Goal: Task Accomplishment & Management: Manage account settings

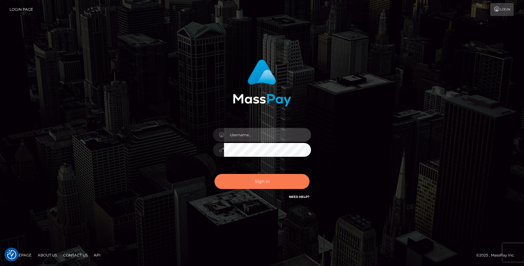
type input "grace.rush"
click at [269, 183] on button "Sign in" at bounding box center [262, 181] width 95 height 15
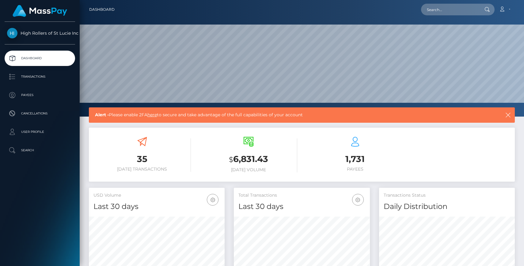
scroll to position [109, 136]
click at [43, 95] on p "Payees" at bounding box center [40, 94] width 66 height 9
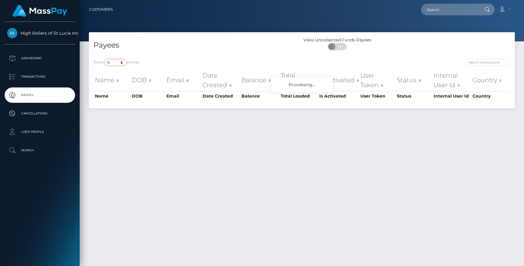
click at [117, 64] on select "10 25 50 100 250" at bounding box center [115, 62] width 23 height 7
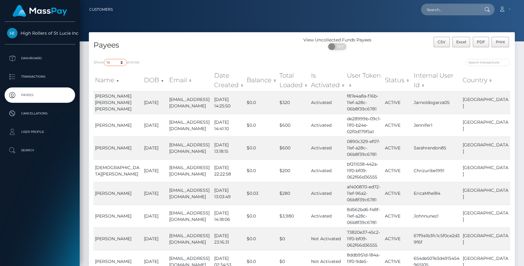
select select "250"
click at [105, 59] on select "10 25 50 100 250" at bounding box center [115, 62] width 23 height 7
click at [182, 59] on div "Show 10 25 50 100 250 entries" at bounding box center [195, 63] width 204 height 9
click at [64, 72] on p "Transactions" at bounding box center [40, 76] width 66 height 9
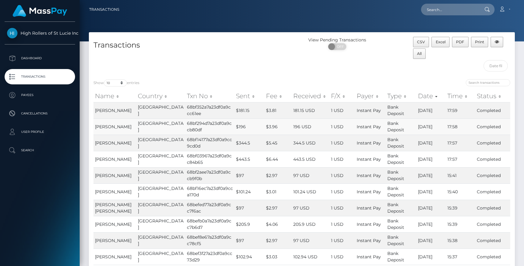
scroll to position [60, 0]
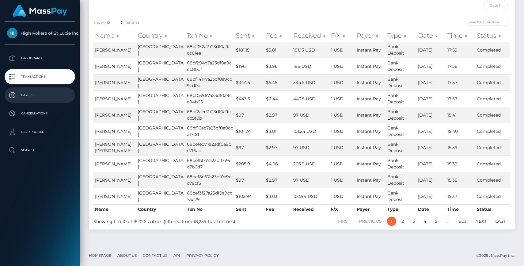
click at [31, 92] on p "Payees" at bounding box center [40, 94] width 66 height 9
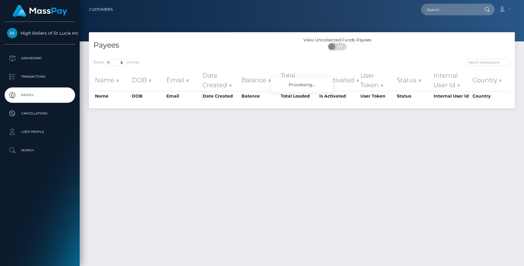
click at [122, 58] on div "Show 10 25 50 100 250 entries Name DOB Email Date Created Balance Total Loaded …" at bounding box center [302, 81] width 426 height 54
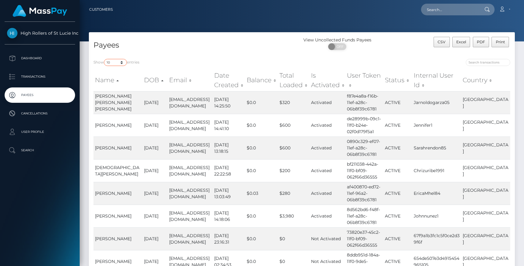
click at [120, 65] on select "10 25 50 100 250" at bounding box center [115, 62] width 23 height 7
select select "250"
click at [105, 59] on select "10 25 50 100 250" at bounding box center [115, 62] width 23 height 7
click at [156, 63] on div "Show 10 25 50 100 250 entries" at bounding box center [195, 63] width 204 height 9
click at [171, 44] on h4 "Payees" at bounding box center [195, 45] width 204 height 11
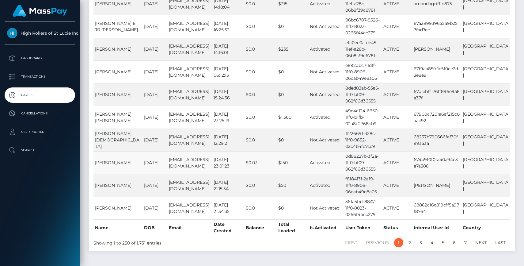
scroll to position [5558, 0]
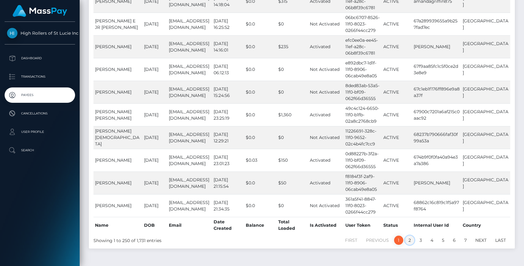
click at [411, 235] on link "2" at bounding box center [409, 239] width 9 height 9
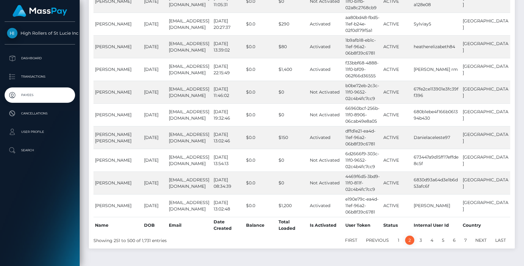
click at [411, 235] on link "2" at bounding box center [409, 239] width 9 height 9
click at [423, 235] on link "3" at bounding box center [420, 239] width 9 height 9
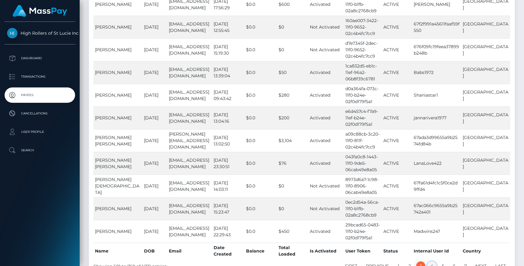
click at [431, 261] on link "4" at bounding box center [432, 265] width 10 height 9
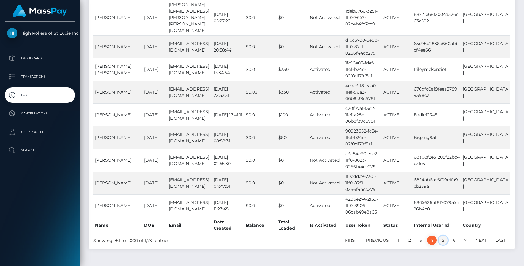
click at [446, 235] on link "5" at bounding box center [443, 239] width 9 height 9
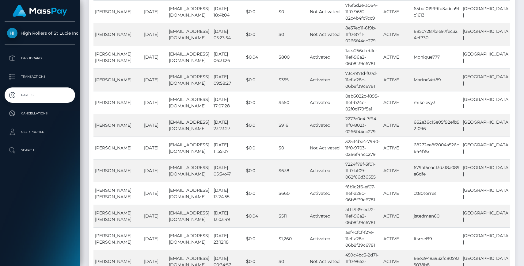
scroll to position [5571, 0]
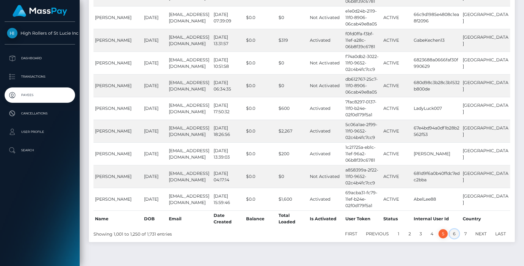
click at [453, 229] on link "6" at bounding box center [455, 233] width 10 height 9
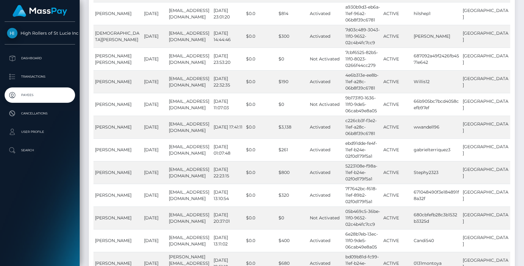
scroll to position [5564, 0]
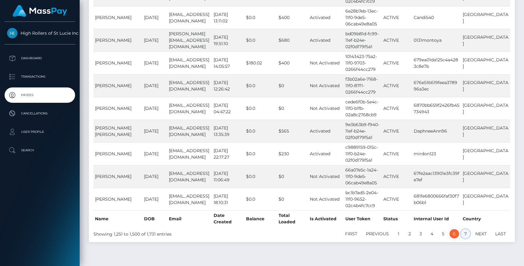
click at [465, 229] on link "7" at bounding box center [465, 233] width 9 height 9
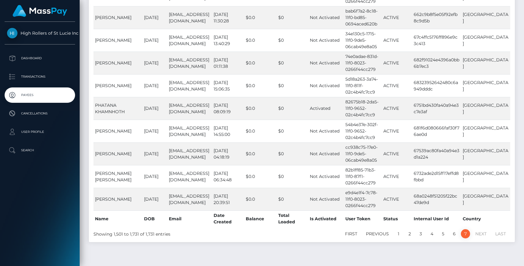
scroll to position [4853, 0]
